Goal: Task Accomplishment & Management: Manage account settings

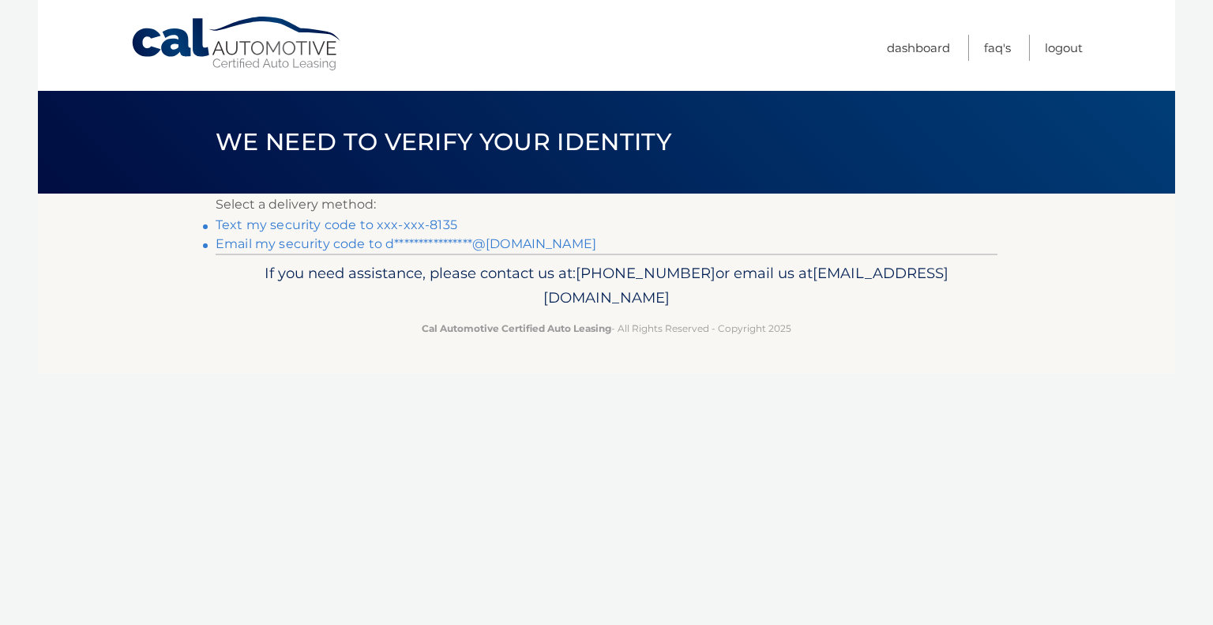
click at [370, 223] on link "Text my security code to xxx-xxx-8135" at bounding box center [337, 224] width 242 height 15
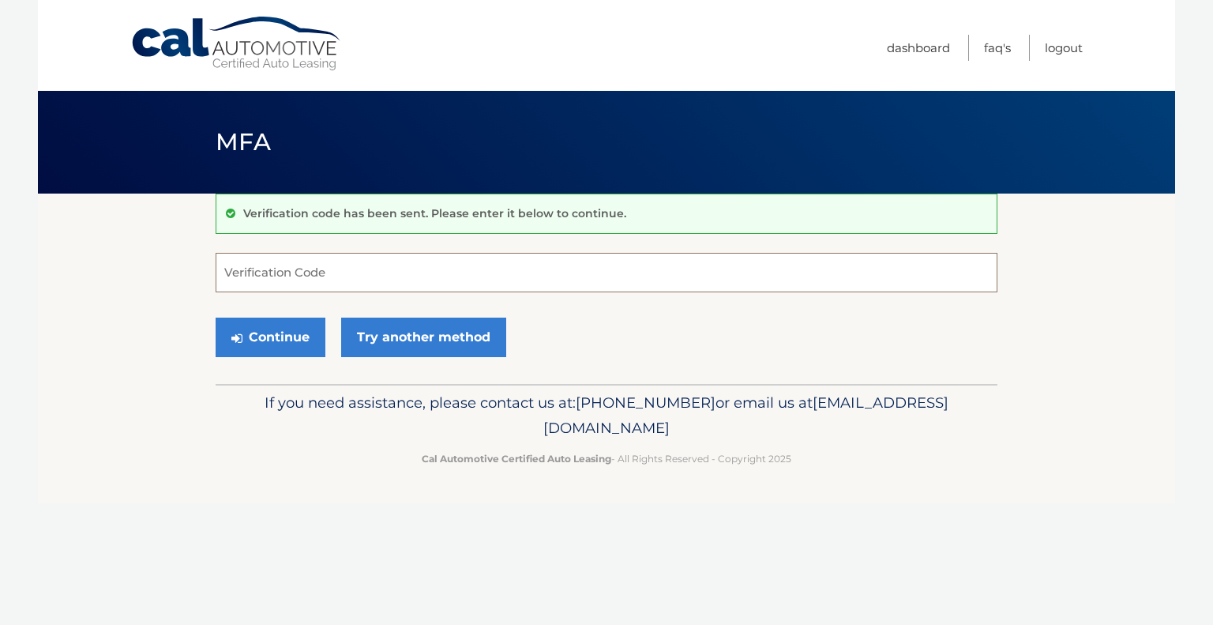
click at [360, 272] on input "Verification Code" at bounding box center [607, 272] width 782 height 39
type input "662923"
click at [281, 329] on button "Continue" at bounding box center [271, 336] width 110 height 39
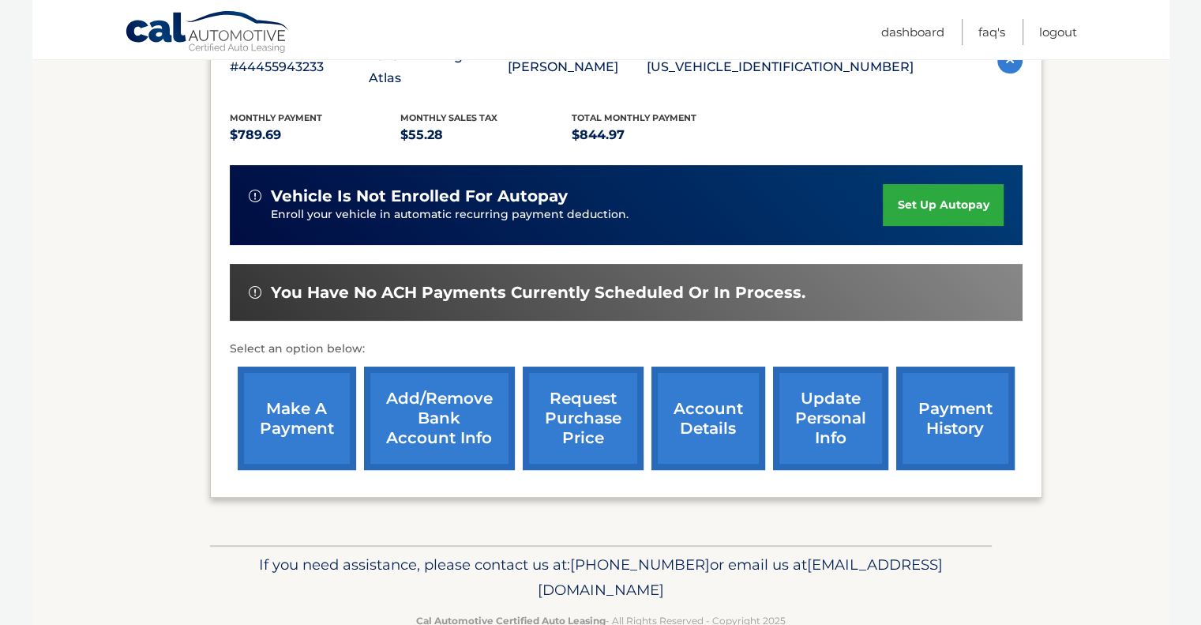
scroll to position [311, 0]
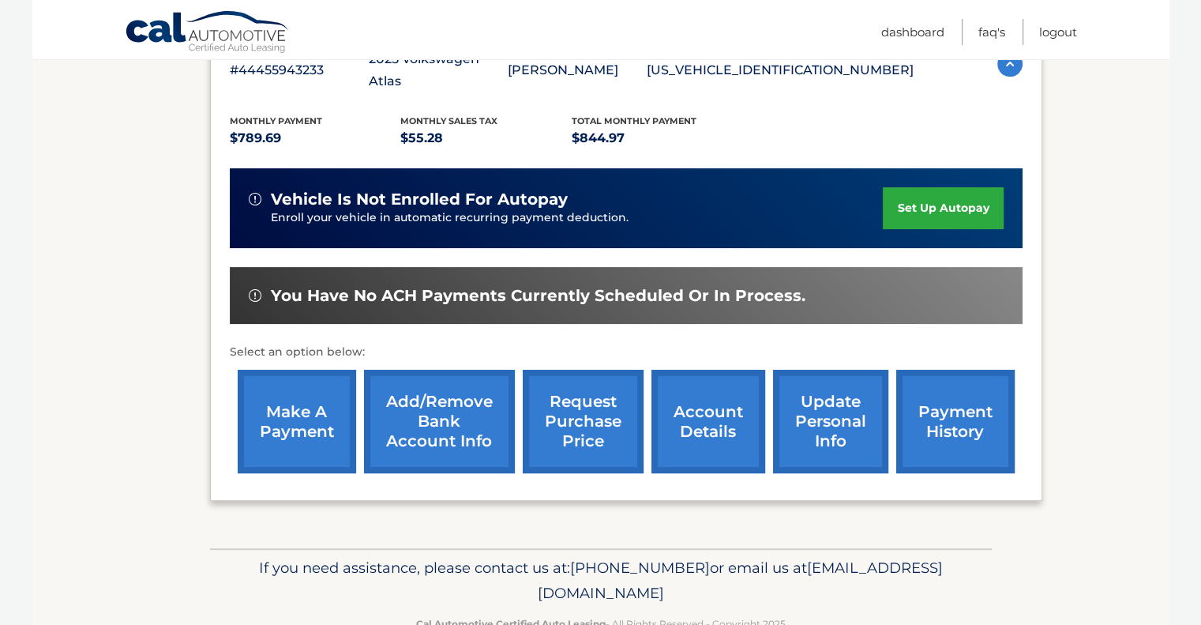
click at [697, 384] on link "account details" at bounding box center [708, 420] width 114 height 103
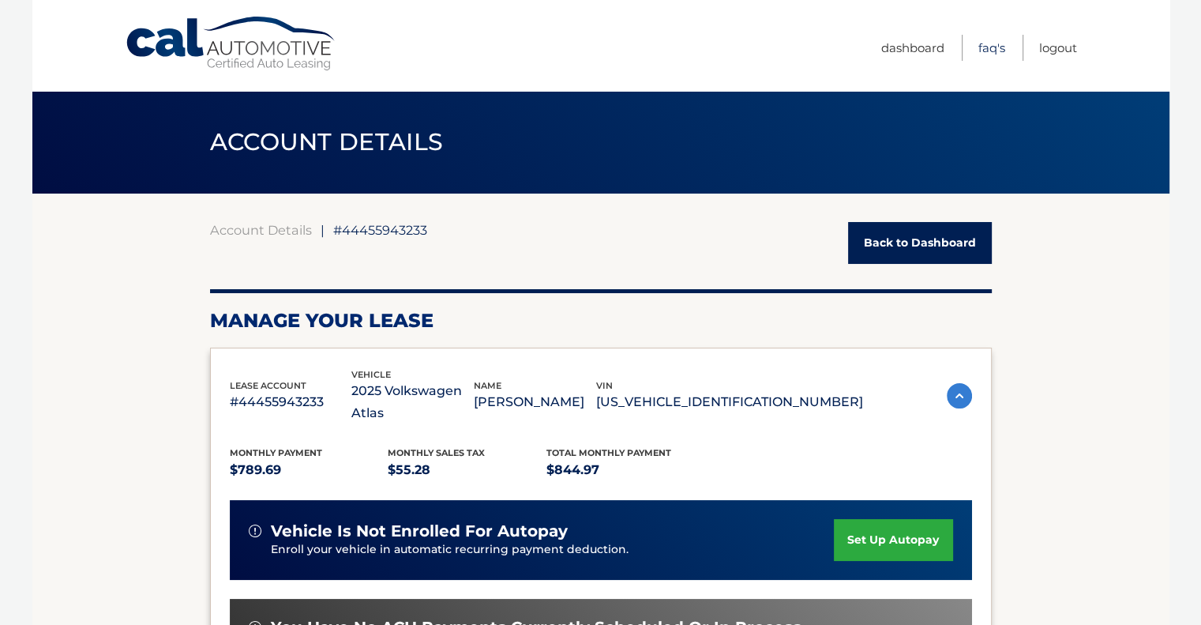
click at [988, 42] on link "FAQ's" at bounding box center [991, 48] width 27 height 26
